Goal: Information Seeking & Learning: Find specific fact

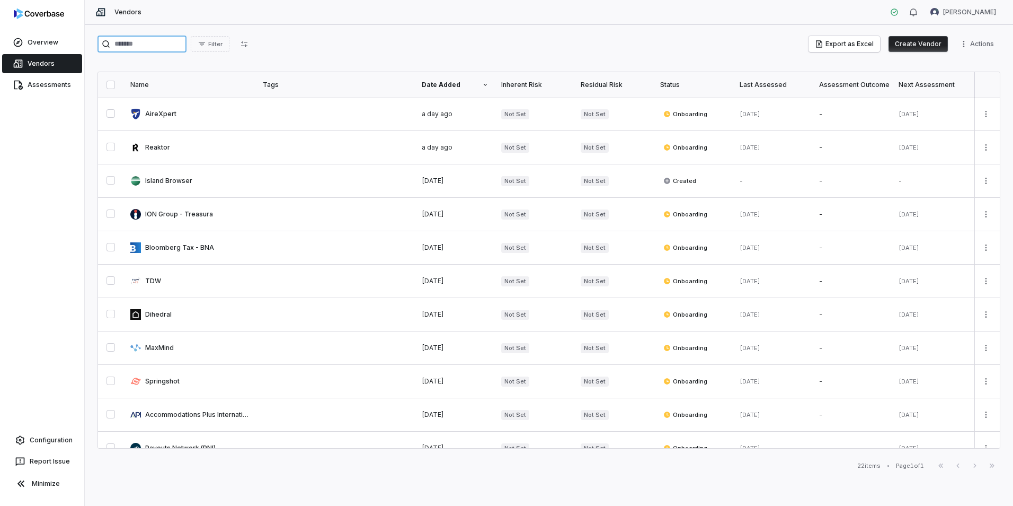
click at [163, 50] on input "search" at bounding box center [141, 44] width 89 height 17
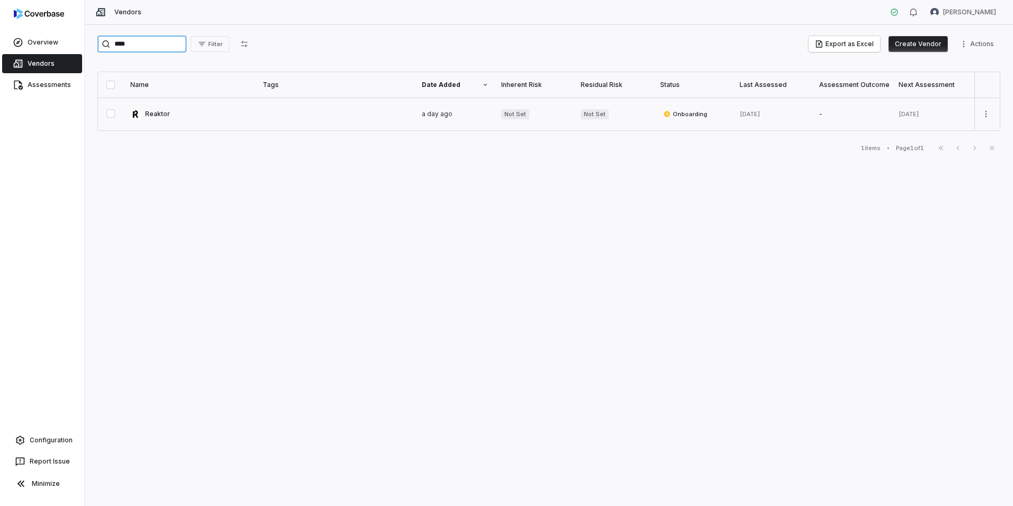
type input "****"
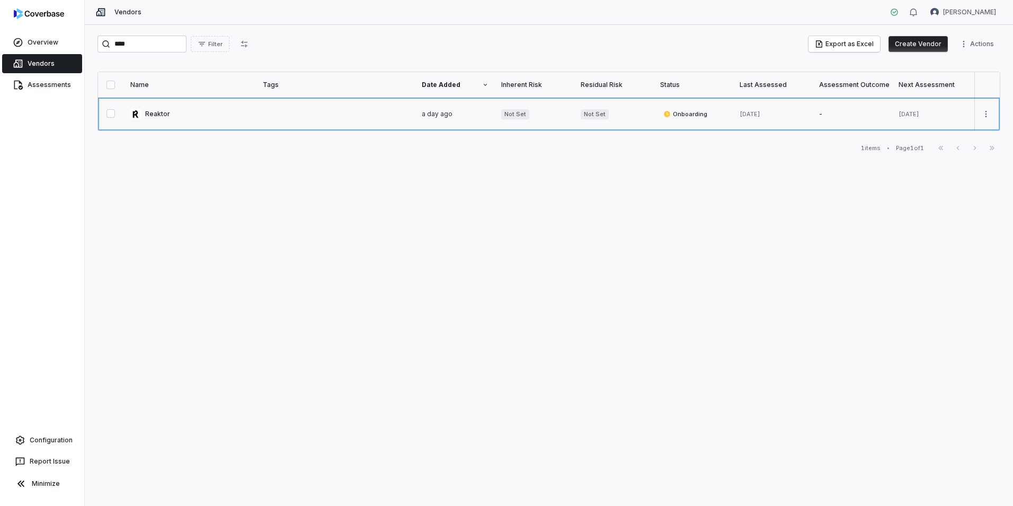
click at [163, 115] on link at bounding box center [190, 113] width 132 height 33
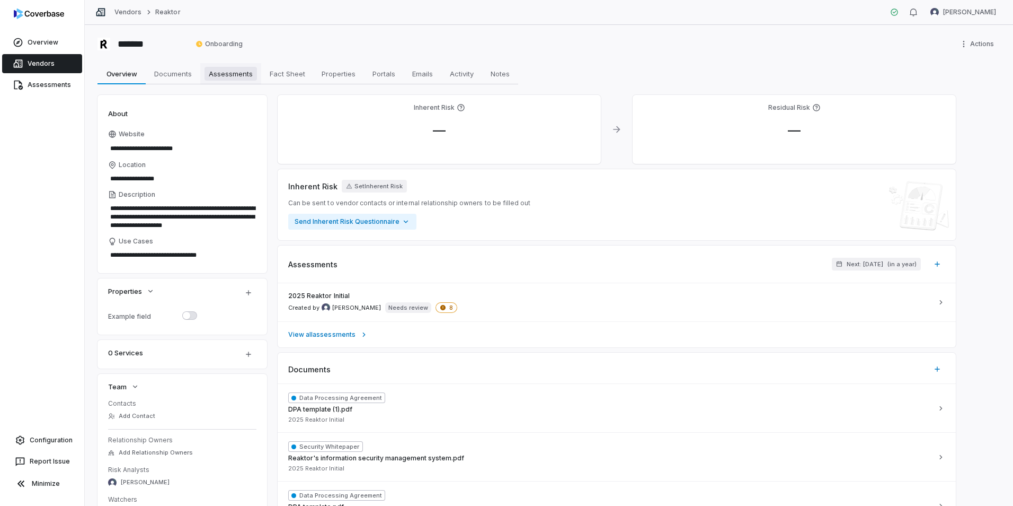
click at [249, 70] on span "Assessments" at bounding box center [231, 74] width 52 height 14
type textarea "*"
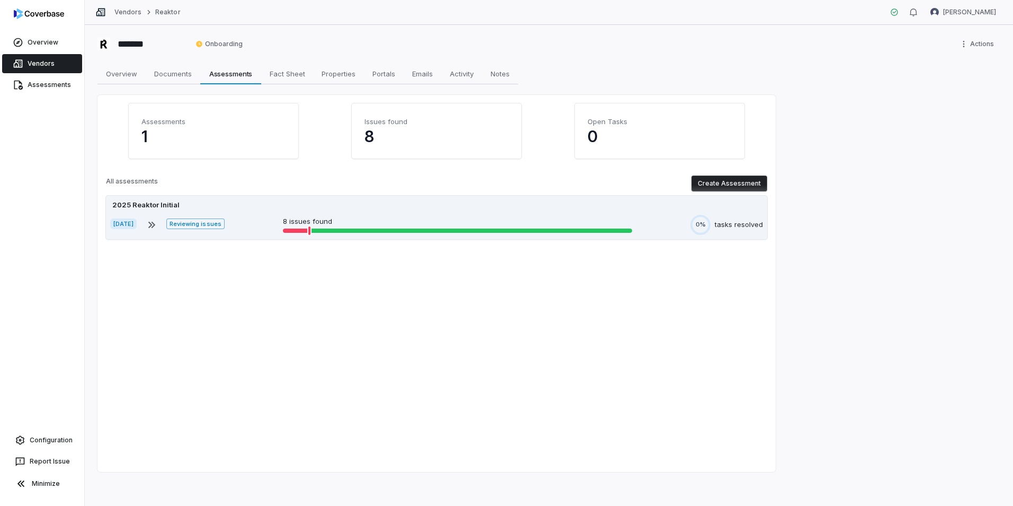
click at [263, 207] on div "2025 Reaktor Initial" at bounding box center [436, 205] width 653 height 11
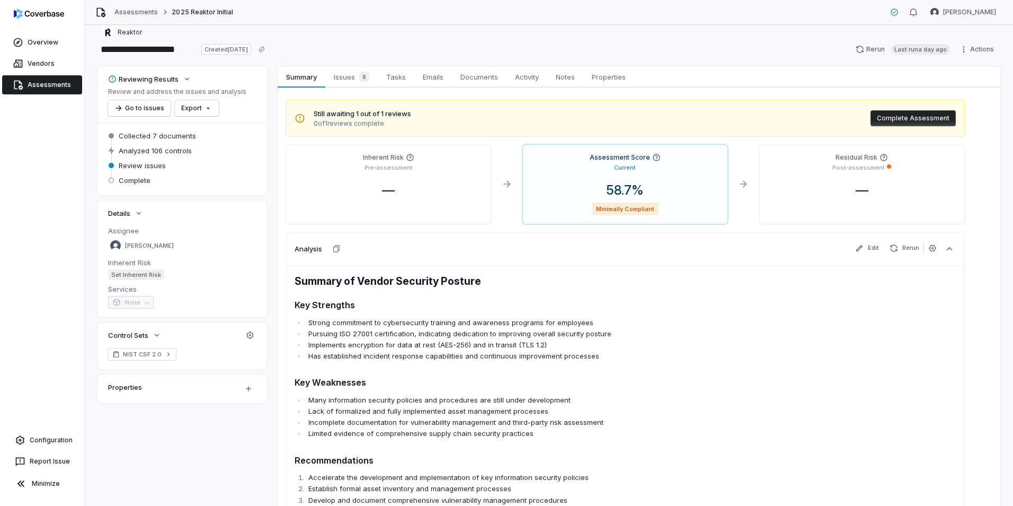
scroll to position [4, 0]
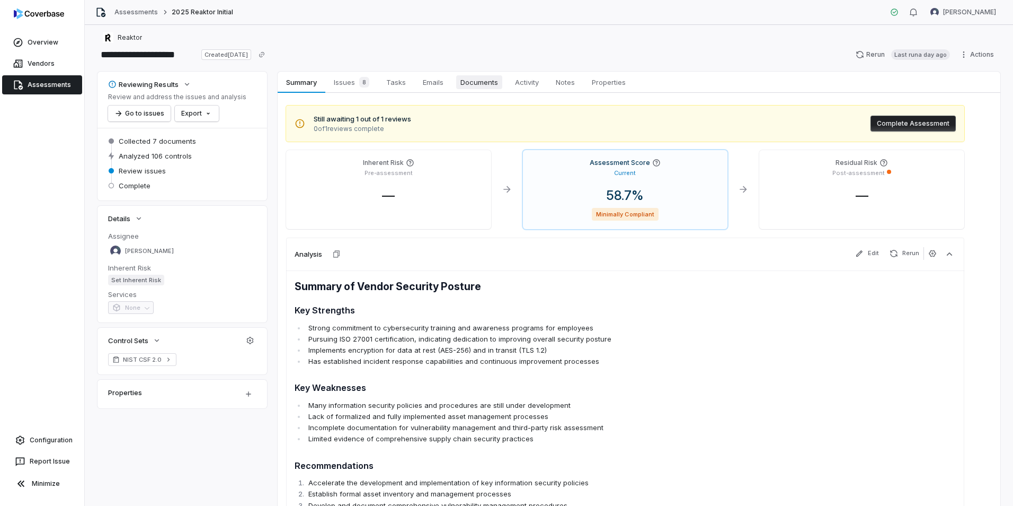
click at [474, 81] on span "Documents" at bounding box center [479, 82] width 46 height 14
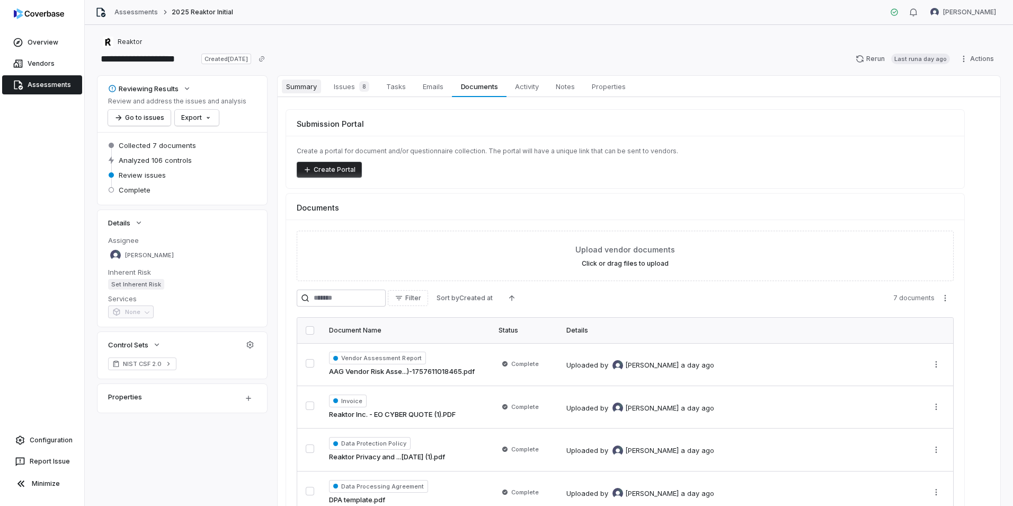
click at [312, 91] on span "Summary" at bounding box center [301, 86] width 39 height 14
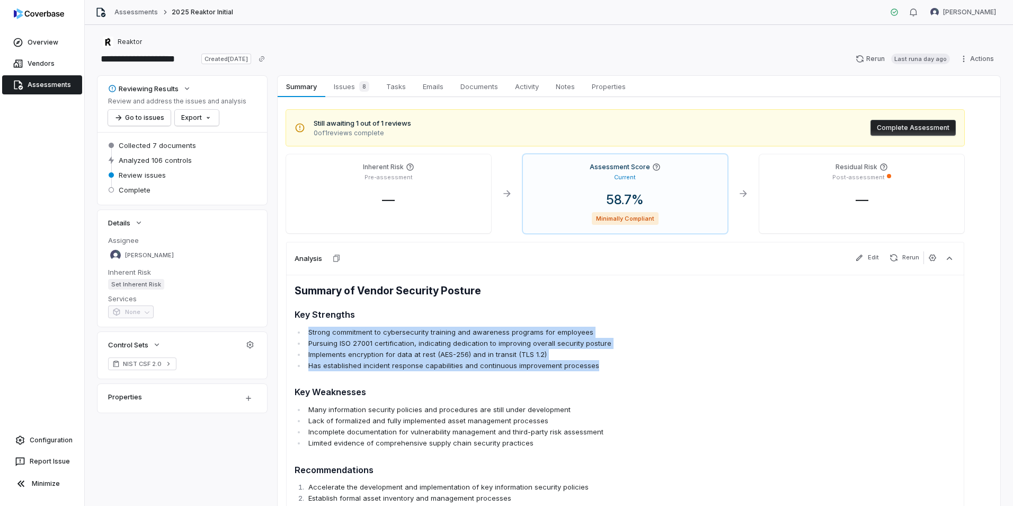
drag, startPoint x: 597, startPoint y: 368, endPoint x: 308, endPoint y: 332, distance: 291.0
click at [308, 332] on ul "Strong commitment to cybersecurity training and awareness programs for employee…" at bounding box center [559, 348] width 529 height 45
copy ul "Strong commitment to cybersecurity training and awareness programs for employee…"
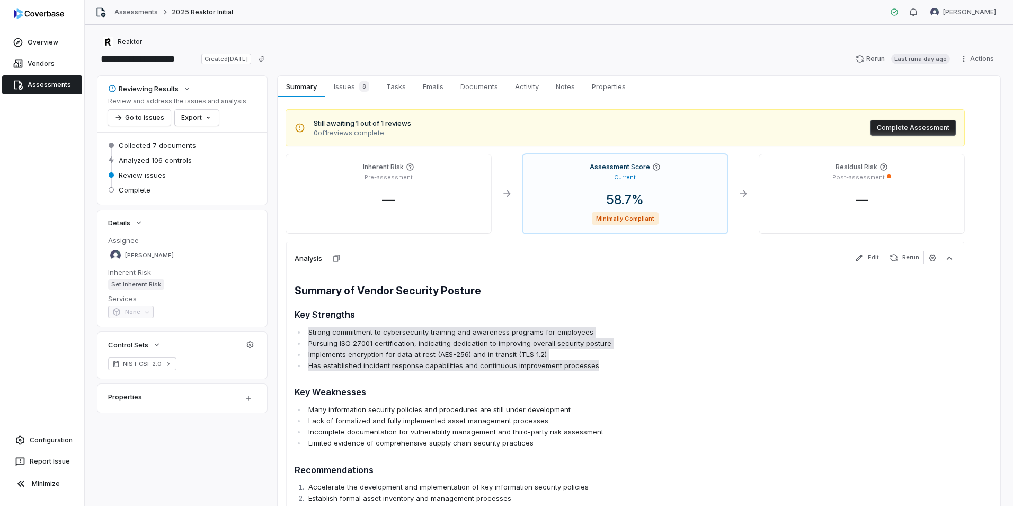
scroll to position [53, 0]
